Goal: Task Accomplishment & Management: Complete application form

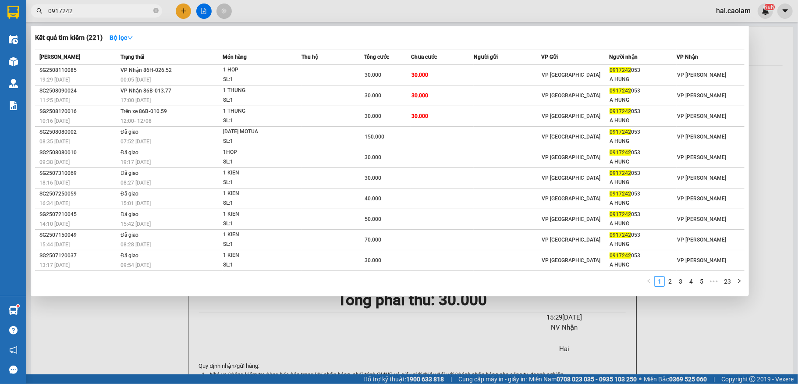
drag, startPoint x: 780, startPoint y: 80, endPoint x: 765, endPoint y: 89, distance: 17.3
click at [779, 80] on div at bounding box center [399, 192] width 798 height 384
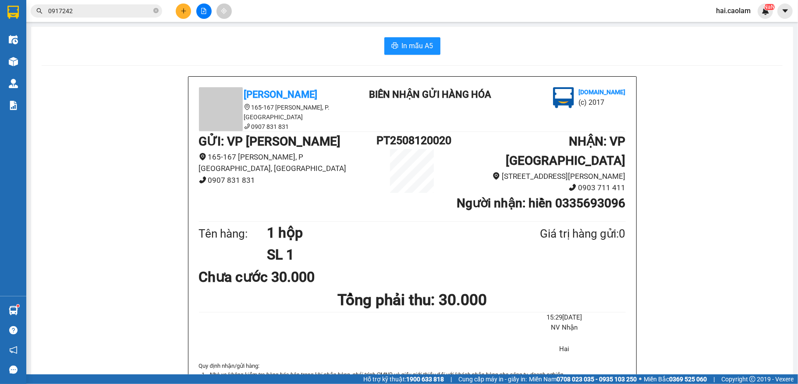
click at [81, 12] on input "0917242" at bounding box center [99, 11] width 103 height 10
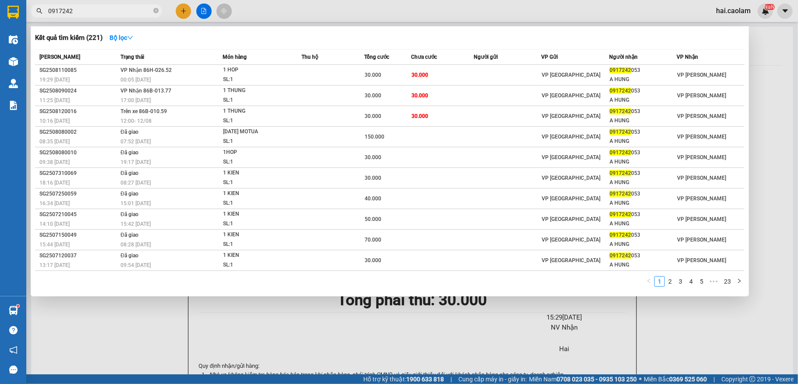
click at [81, 12] on input "0917242" at bounding box center [99, 11] width 103 height 10
click at [183, 15] on div at bounding box center [399, 192] width 798 height 384
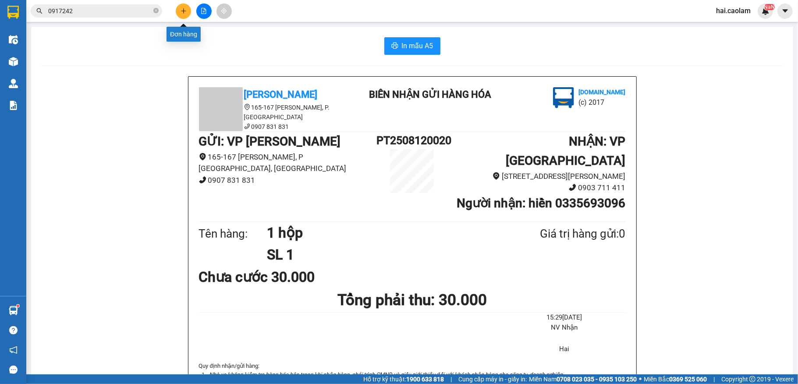
click at [183, 13] on icon "plus" at bounding box center [184, 11] width 6 height 6
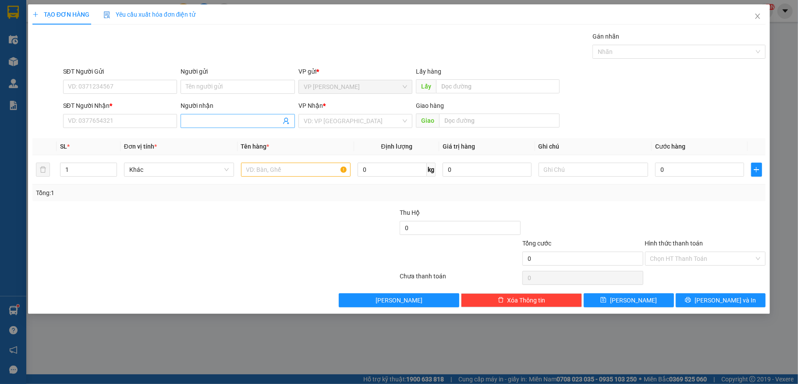
click at [249, 119] on input "Người nhận" at bounding box center [233, 121] width 95 height 10
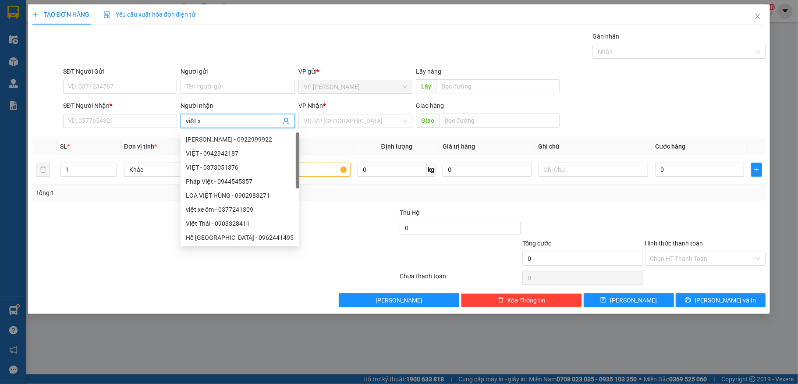
type input "việt xo"
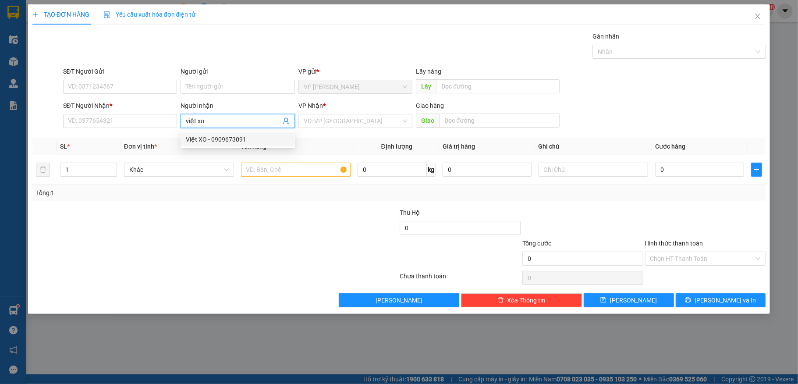
click at [235, 138] on div "Việt XO - 0909673091" at bounding box center [238, 140] width 104 height 10
type input "0909673091"
type input "Việt XO"
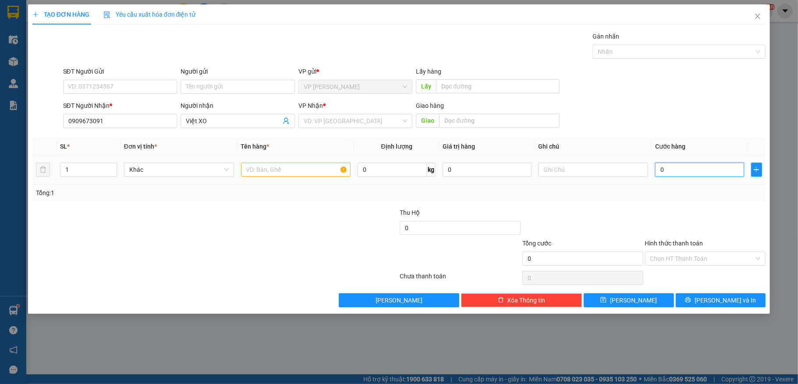
click at [698, 167] on input "0" at bounding box center [699, 170] width 89 height 14
type input "3"
type input "30"
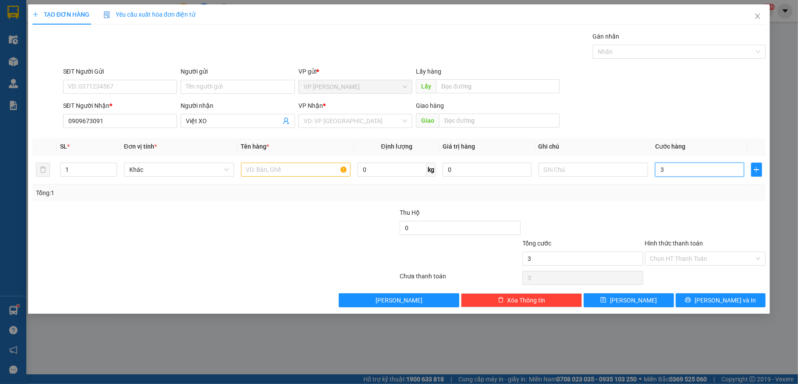
type input "30"
type input "30.000"
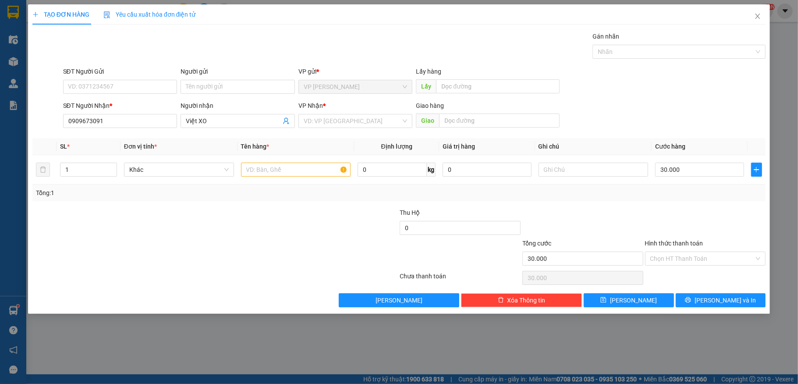
drag, startPoint x: 580, startPoint y: 209, endPoint x: 580, endPoint y: 200, distance: 9.6
click at [580, 206] on div "Transit Pickup Surcharge Ids Transit Deliver Surcharge Ids Transit Deliver Surc…" at bounding box center [399, 170] width 734 height 276
click at [337, 119] on input "search" at bounding box center [353, 120] width 98 height 13
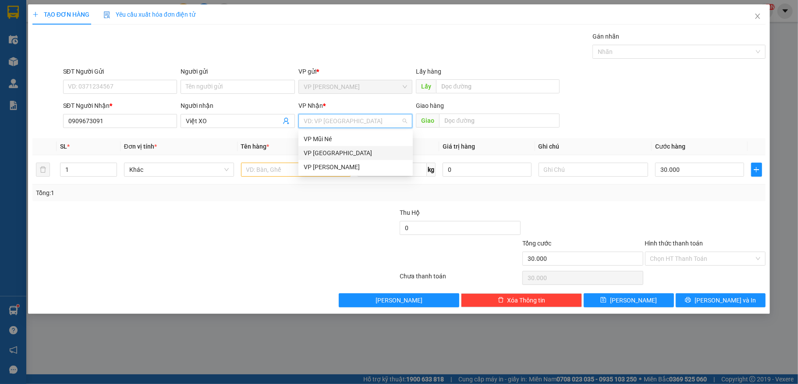
click at [337, 152] on div "VP [GEOGRAPHIC_DATA]" at bounding box center [356, 153] width 104 height 10
click at [294, 175] on input "text" at bounding box center [296, 170] width 110 height 14
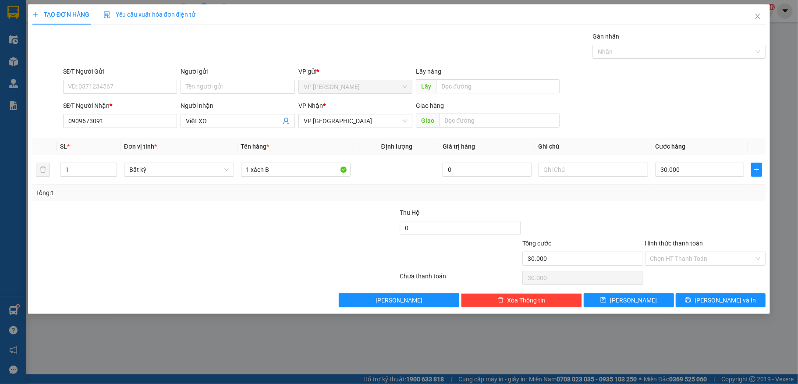
drag, startPoint x: 293, startPoint y: 175, endPoint x: 251, endPoint y: 237, distance: 74.8
click at [251, 237] on div at bounding box center [154, 223] width 245 height 31
click at [290, 172] on input "1 xách B" at bounding box center [296, 170] width 110 height 14
type input "1 xách BH"
click at [689, 258] on input "Hình thức thanh toán" at bounding box center [702, 258] width 104 height 13
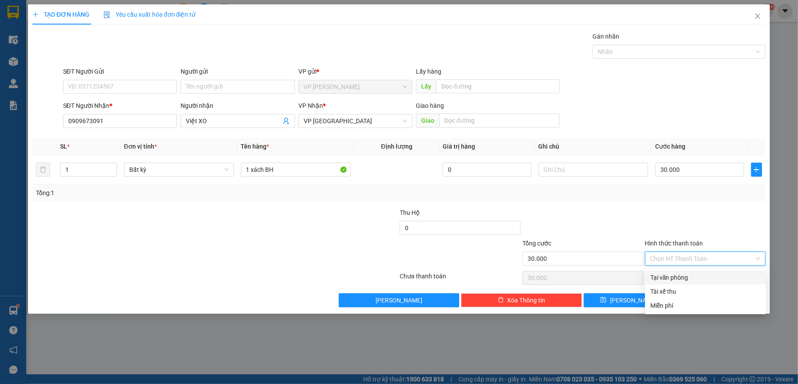
click at [692, 276] on div "Tại văn phòng" at bounding box center [705, 278] width 110 height 10
type input "0"
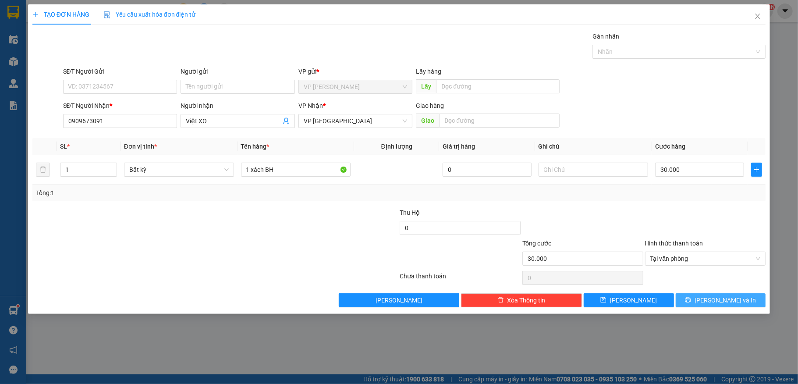
click at [713, 297] on span "[PERSON_NAME] và In" at bounding box center [725, 300] width 61 height 10
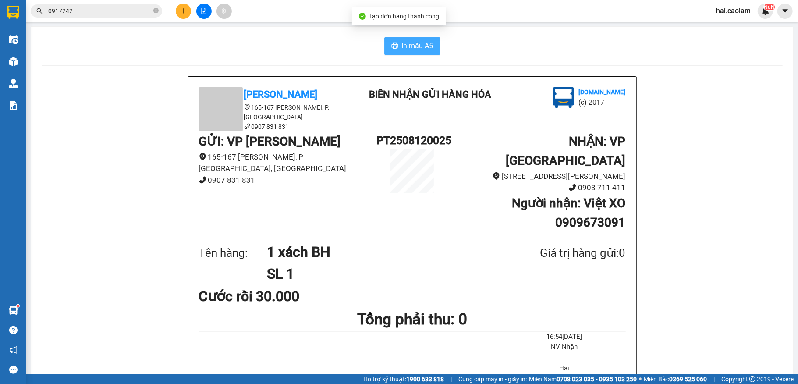
click at [410, 46] on span "In mẫu A5" at bounding box center [418, 45] width 32 height 11
